Goal: Transaction & Acquisition: Purchase product/service

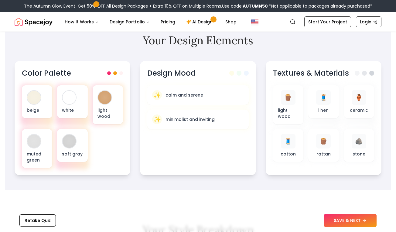
scroll to position [189, 0]
click at [332, 216] on button "SAVE & NEXT" at bounding box center [350, 220] width 53 height 13
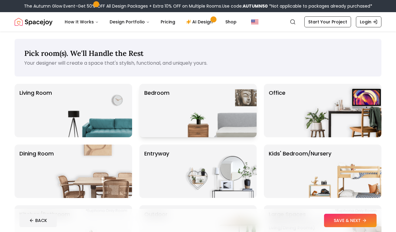
click at [166, 94] on p "Bedroom" at bounding box center [156, 111] width 25 height 44
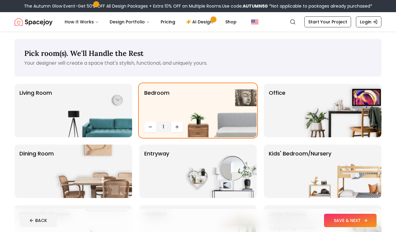
click at [345, 219] on button "SAVE & NEXT" at bounding box center [350, 220] width 53 height 13
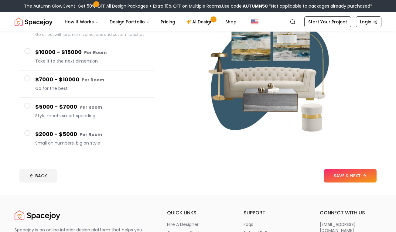
scroll to position [81, 0]
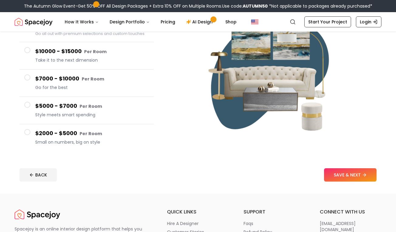
click at [134, 134] on h4 "$2000 - $5000 Per Room" at bounding box center [92, 133] width 114 height 9
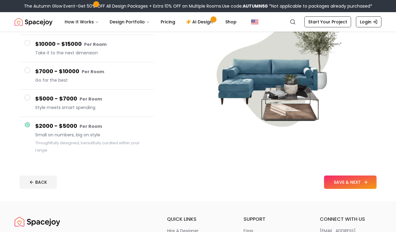
click at [342, 180] on button "SAVE & NEXT" at bounding box center [350, 182] width 53 height 13
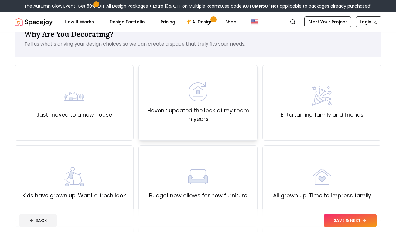
scroll to position [23, 0]
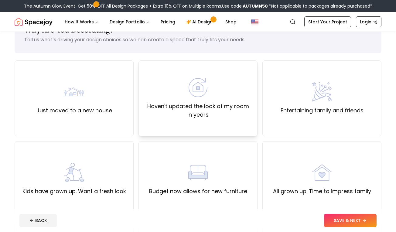
click at [212, 113] on label "Haven't updated the look of my room in years" at bounding box center [198, 110] width 109 height 17
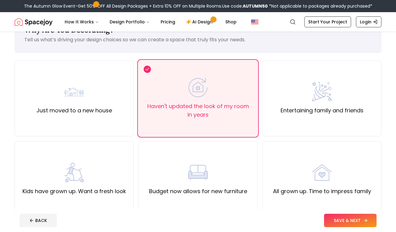
click at [332, 221] on button "SAVE & NEXT" at bounding box center [350, 220] width 53 height 13
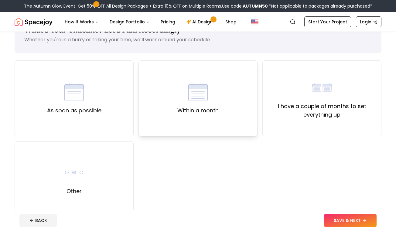
click at [166, 110] on div "Within a month" at bounding box center [197, 98] width 119 height 76
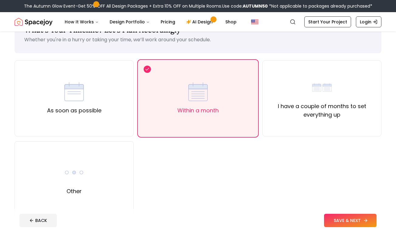
click at [335, 220] on button "SAVE & NEXT" at bounding box center [350, 220] width 53 height 13
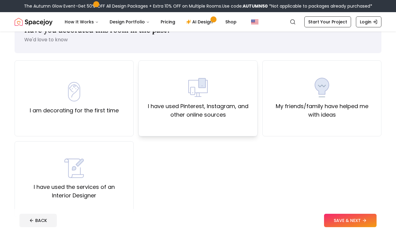
click at [217, 126] on div "I have used Pinterest, Instagram, and other online sources" at bounding box center [197, 98] width 119 height 76
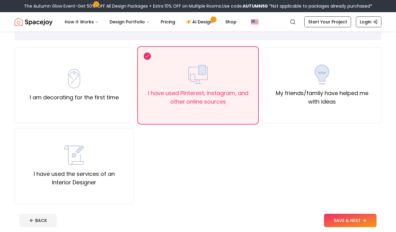
scroll to position [37, 0]
click at [96, 87] on div "I am decorating for the first time" at bounding box center [74, 85] width 89 height 33
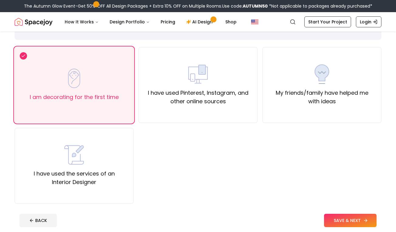
click at [337, 217] on button "SAVE & NEXT" at bounding box center [350, 220] width 53 height 13
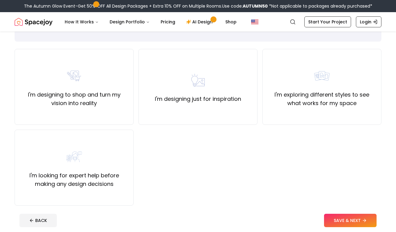
scroll to position [37, 0]
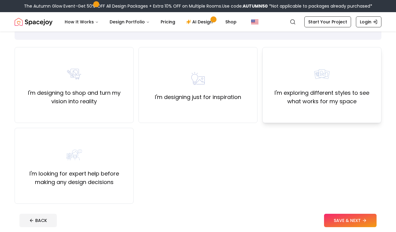
click at [283, 117] on div "I'm exploring different styles to see what works for my space" at bounding box center [321, 85] width 119 height 76
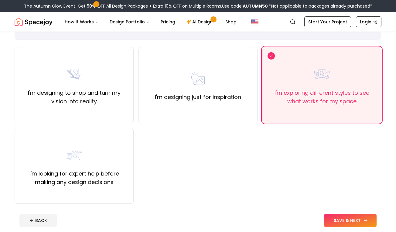
click at [335, 221] on button "SAVE & NEXT" at bounding box center [350, 220] width 53 height 13
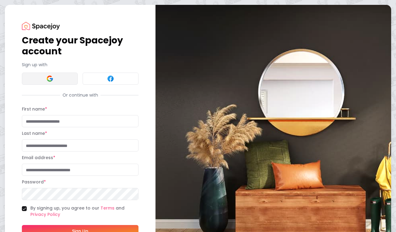
click at [61, 79] on button at bounding box center [50, 79] width 56 height 12
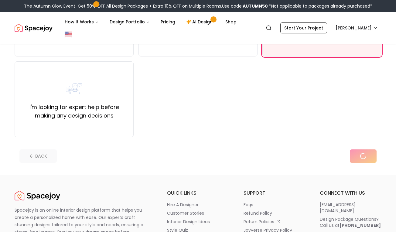
scroll to position [110, 0]
